Goal: Task Accomplishment & Management: Manage account settings

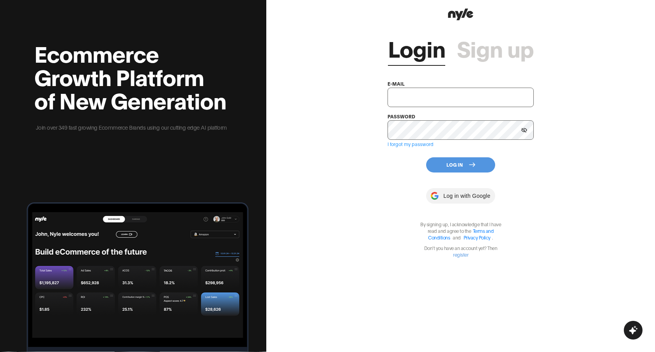
click at [522, 49] on link "Sign up" at bounding box center [495, 47] width 77 height 23
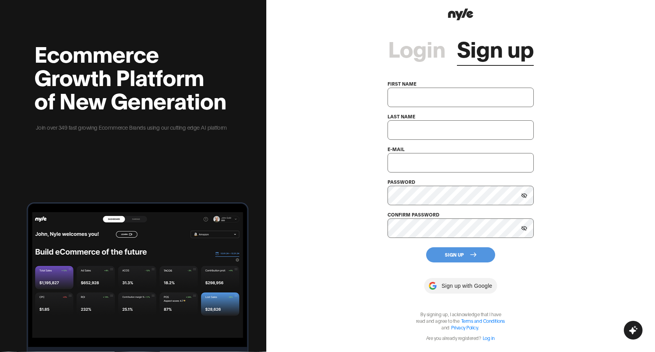
click at [452, 94] on input "text" at bounding box center [460, 97] width 146 height 19
type input "е"
type input "tar"
click at [432, 138] on input "text" at bounding box center [460, 129] width 146 height 19
type input "dol"
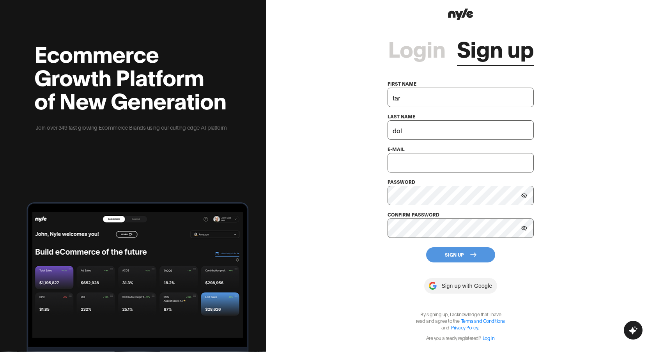
click at [417, 166] on input "text" at bounding box center [460, 162] width 146 height 19
type input "tarDol@gmail.com"
click at [436, 256] on button "Sign Up" at bounding box center [460, 254] width 69 height 15
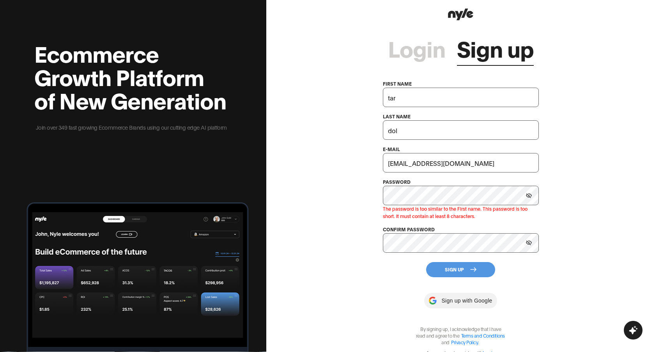
click at [531, 195] on icon at bounding box center [529, 195] width 6 height 5
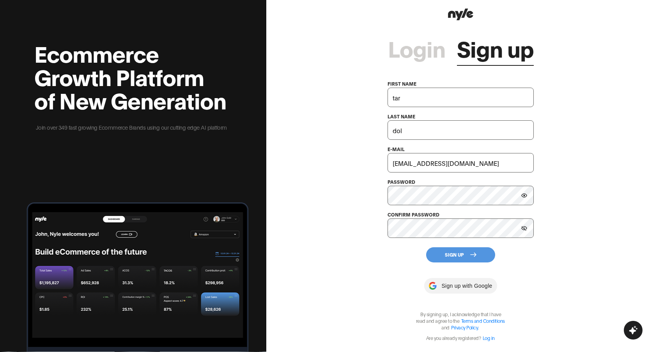
click at [436, 249] on button "Sign Up" at bounding box center [460, 254] width 69 height 15
click at [437, 252] on button "Sign Up" at bounding box center [460, 254] width 69 height 15
click at [439, 252] on button "Sign Up" at bounding box center [460, 254] width 69 height 15
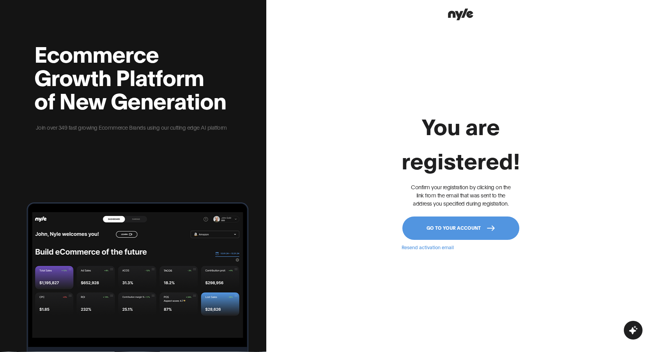
click at [453, 231] on button "Go to your account" at bounding box center [460, 228] width 117 height 23
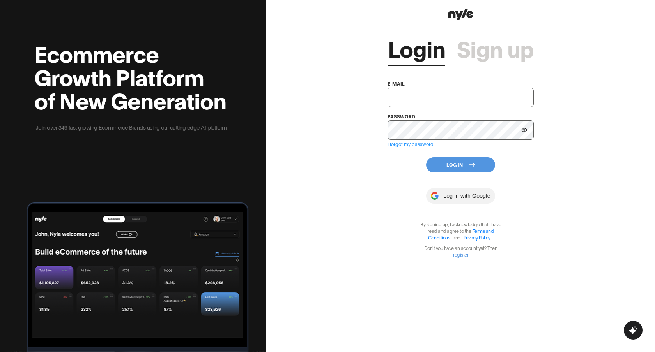
click at [473, 88] on input "text" at bounding box center [460, 97] width 146 height 19
type input "tarDol@gmail.com"
click at [465, 169] on button "Log In" at bounding box center [460, 164] width 69 height 15
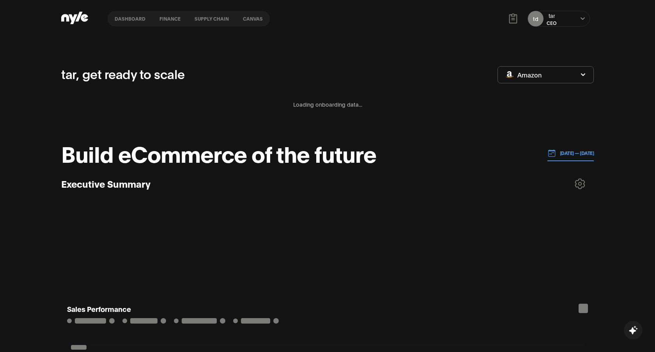
click at [259, 23] on nav "Dashboard finance Supply chain Canvas" at bounding box center [189, 19] width 162 height 16
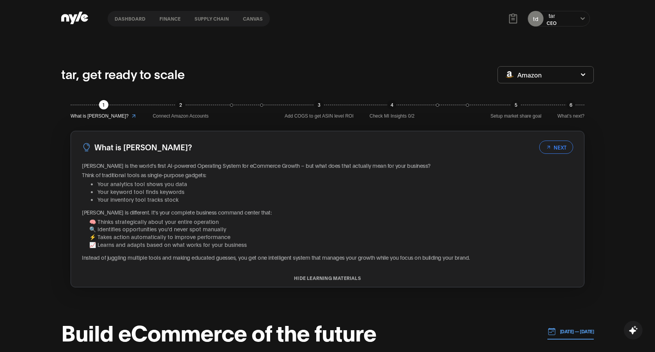
click at [255, 20] on button "Canvas" at bounding box center [253, 18] width 34 height 5
click at [257, 18] on button "Canvas" at bounding box center [253, 18] width 34 height 5
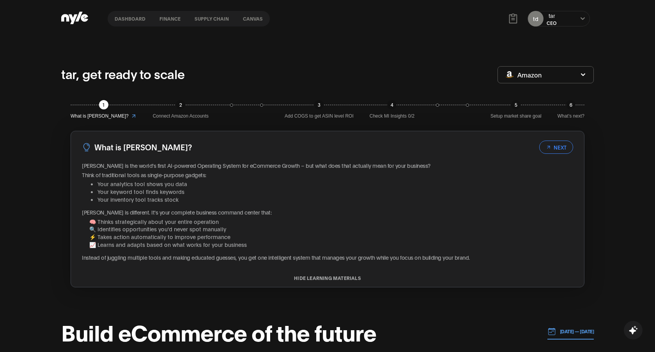
click at [257, 18] on button "Canvas" at bounding box center [253, 18] width 34 height 5
click at [220, 18] on button "Supply chain" at bounding box center [211, 18] width 48 height 5
click at [181, 22] on nav "Dashboard finance Supply chain Canvas" at bounding box center [189, 19] width 162 height 16
click at [168, 20] on button "finance" at bounding box center [169, 18] width 35 height 5
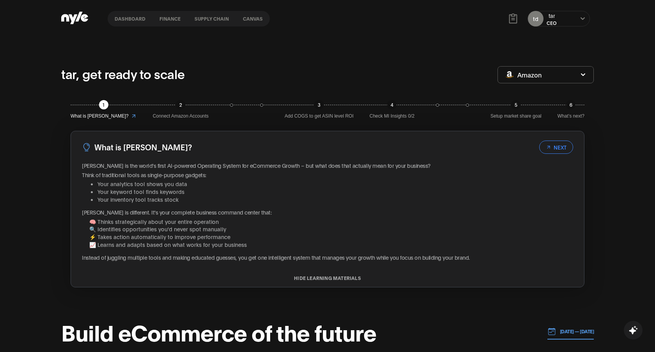
click at [132, 21] on button "Dashboard" at bounding box center [130, 18] width 45 height 5
click at [177, 25] on nav "Dashboard finance Supply chain Canvas" at bounding box center [189, 19] width 162 height 16
click at [172, 22] on nav "Dashboard finance Supply chain Canvas" at bounding box center [189, 19] width 162 height 16
click at [192, 22] on nav "Dashboard finance Supply chain Canvas" at bounding box center [189, 19] width 162 height 16
click at [207, 22] on nav "Dashboard finance Supply chain Canvas" at bounding box center [189, 19] width 162 height 16
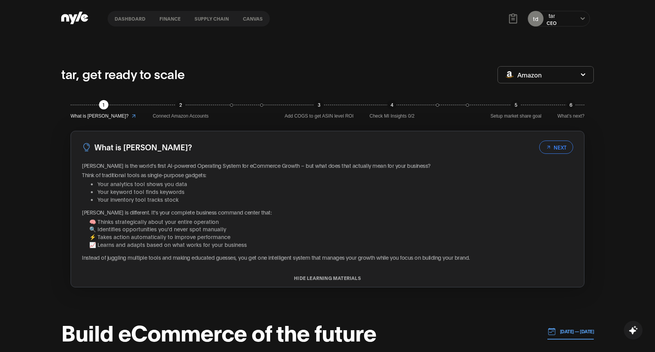
click at [214, 19] on button "Supply chain" at bounding box center [211, 18] width 48 height 5
click at [249, 22] on nav "Dashboard finance Supply chain Canvas" at bounding box center [189, 19] width 162 height 16
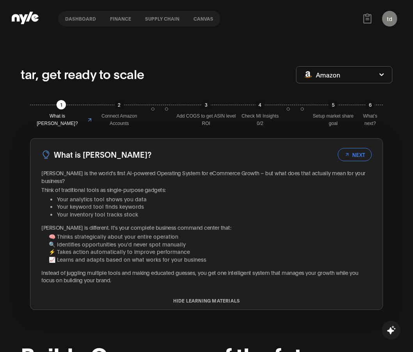
click at [164, 21] on button "Supply chain" at bounding box center [162, 18] width 48 height 5
click at [199, 18] on button "Canvas" at bounding box center [203, 18] width 34 height 5
click at [207, 19] on button "Canvas" at bounding box center [203, 18] width 34 height 5
click at [166, 18] on button "Supply chain" at bounding box center [162, 18] width 48 height 5
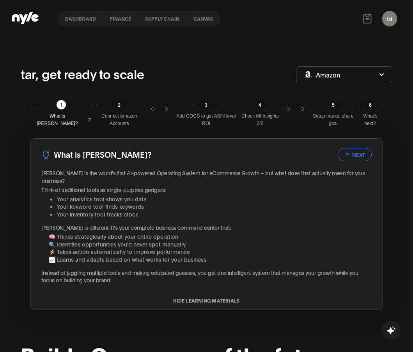
click at [139, 23] on nav "Dashboard finance Supply chain Canvas" at bounding box center [139, 19] width 162 height 16
click at [124, 19] on button "finance" at bounding box center [120, 18] width 35 height 5
click at [77, 16] on button "Dashboard" at bounding box center [80, 18] width 45 height 5
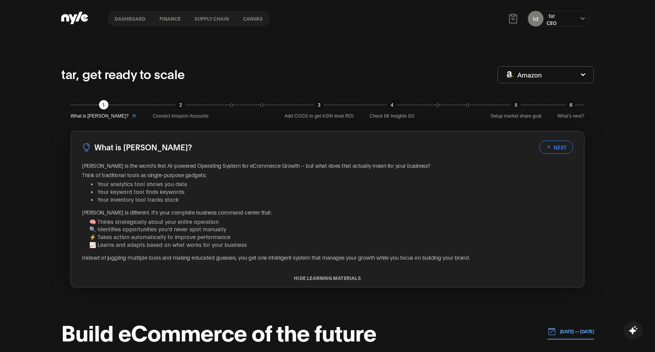
click at [253, 18] on button "Canvas" at bounding box center [253, 18] width 34 height 5
click at [238, 15] on nav "Dashboard finance Supply chain Canvas" at bounding box center [189, 19] width 162 height 16
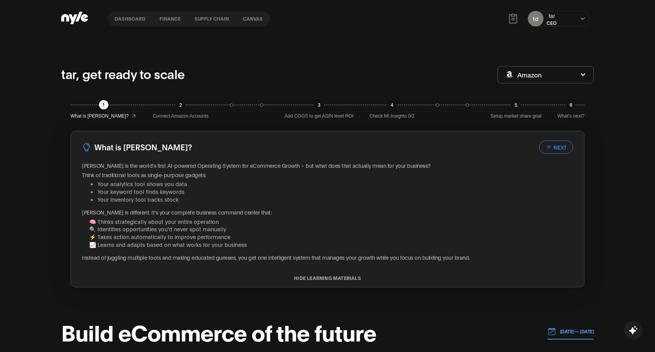
click at [240, 18] on button "Canvas" at bounding box center [253, 18] width 34 height 5
click at [217, 18] on button "Supply chain" at bounding box center [211, 18] width 48 height 5
click at [166, 11] on nav "Dashboard finance Supply chain Canvas" at bounding box center [189, 19] width 162 height 16
click at [175, 19] on button "finance" at bounding box center [169, 18] width 35 height 5
click at [126, 12] on nav "Dashboard finance Supply chain Canvas" at bounding box center [189, 19] width 162 height 16
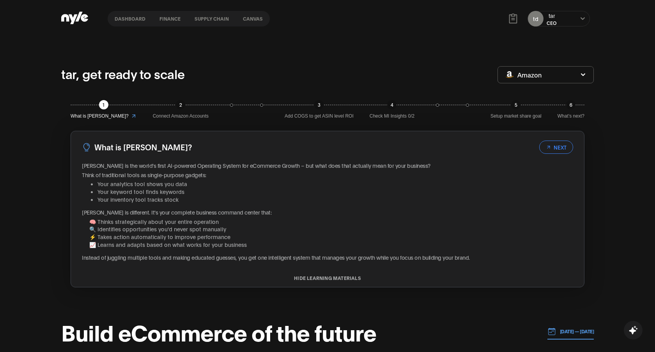
click at [136, 22] on nav "Dashboard finance Supply chain Canvas" at bounding box center [189, 19] width 162 height 16
click at [136, 23] on nav "Dashboard finance Supply chain Canvas" at bounding box center [189, 19] width 162 height 16
click at [136, 22] on nav "Dashboard finance Supply chain Canvas" at bounding box center [189, 19] width 162 height 16
click at [131, 19] on button "Dashboard" at bounding box center [130, 18] width 45 height 5
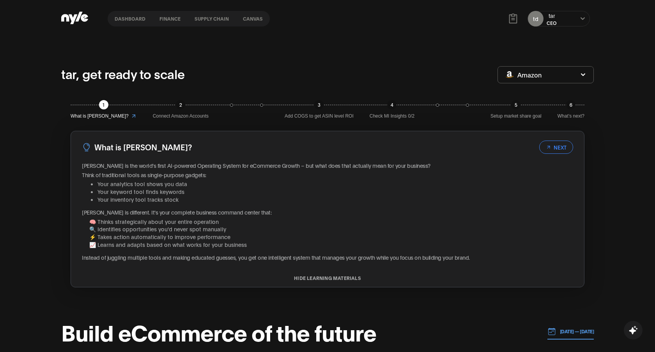
click at [248, 24] on nav "Dashboard finance Supply chain Canvas" at bounding box center [189, 19] width 162 height 16
click at [252, 23] on nav "Dashboard finance Supply chain Canvas" at bounding box center [189, 19] width 162 height 16
click at [254, 21] on button "Canvas" at bounding box center [253, 18] width 34 height 5
click at [228, 22] on nav "Dashboard finance Supply chain Canvas" at bounding box center [189, 19] width 162 height 16
click at [255, 20] on button "Canvas" at bounding box center [253, 18] width 34 height 5
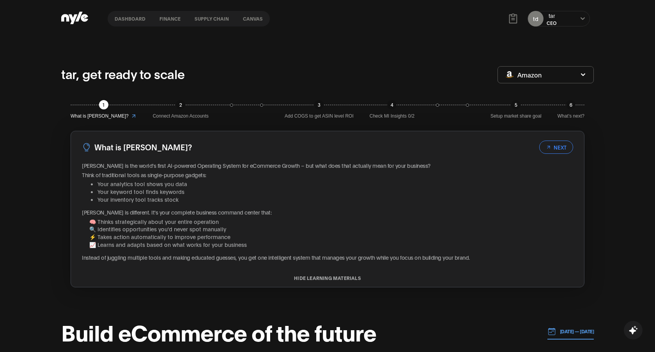
click at [255, 20] on button "Canvas" at bounding box center [253, 18] width 34 height 5
click at [205, 21] on button "Supply chain" at bounding box center [211, 18] width 48 height 5
click at [171, 19] on button "finance" at bounding box center [169, 18] width 35 height 5
click at [127, 16] on button "Dashboard" at bounding box center [130, 18] width 45 height 5
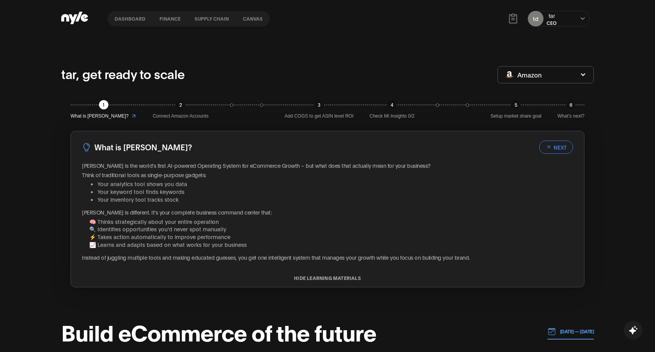
click at [160, 18] on button "finance" at bounding box center [169, 18] width 35 height 5
click at [197, 18] on button "Supply chain" at bounding box center [211, 18] width 48 height 5
click at [258, 18] on button "Canvas" at bounding box center [253, 18] width 34 height 5
